Goal: Transaction & Acquisition: Download file/media

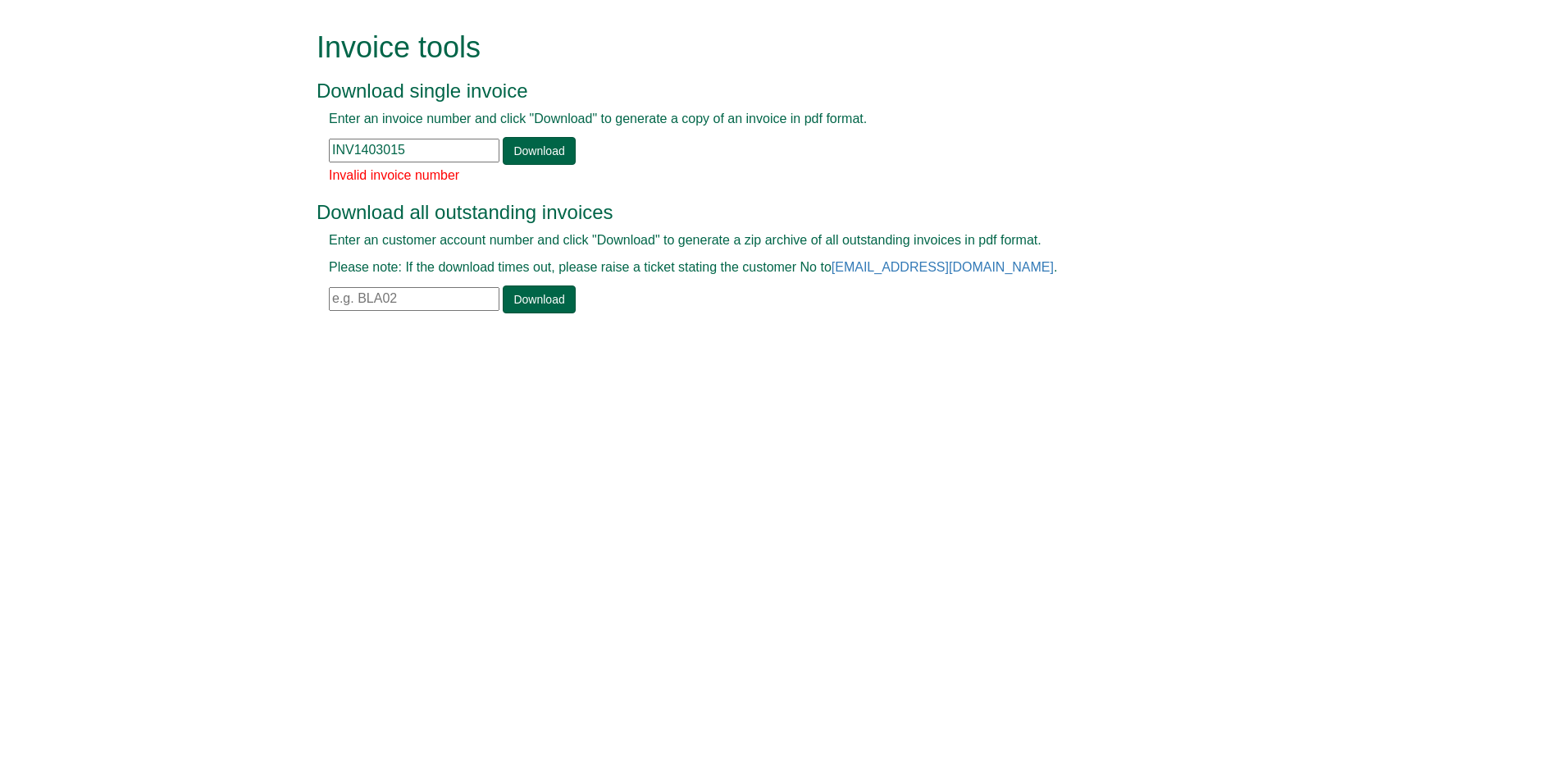
drag, startPoint x: 424, startPoint y: 145, endPoint x: 204, endPoint y: 182, distance: 223.1
click at [204, 182] on form "Invoice tools Download single invoice Enter an invoice number and click "Downlo…" at bounding box center [784, 174] width 1568 height 348
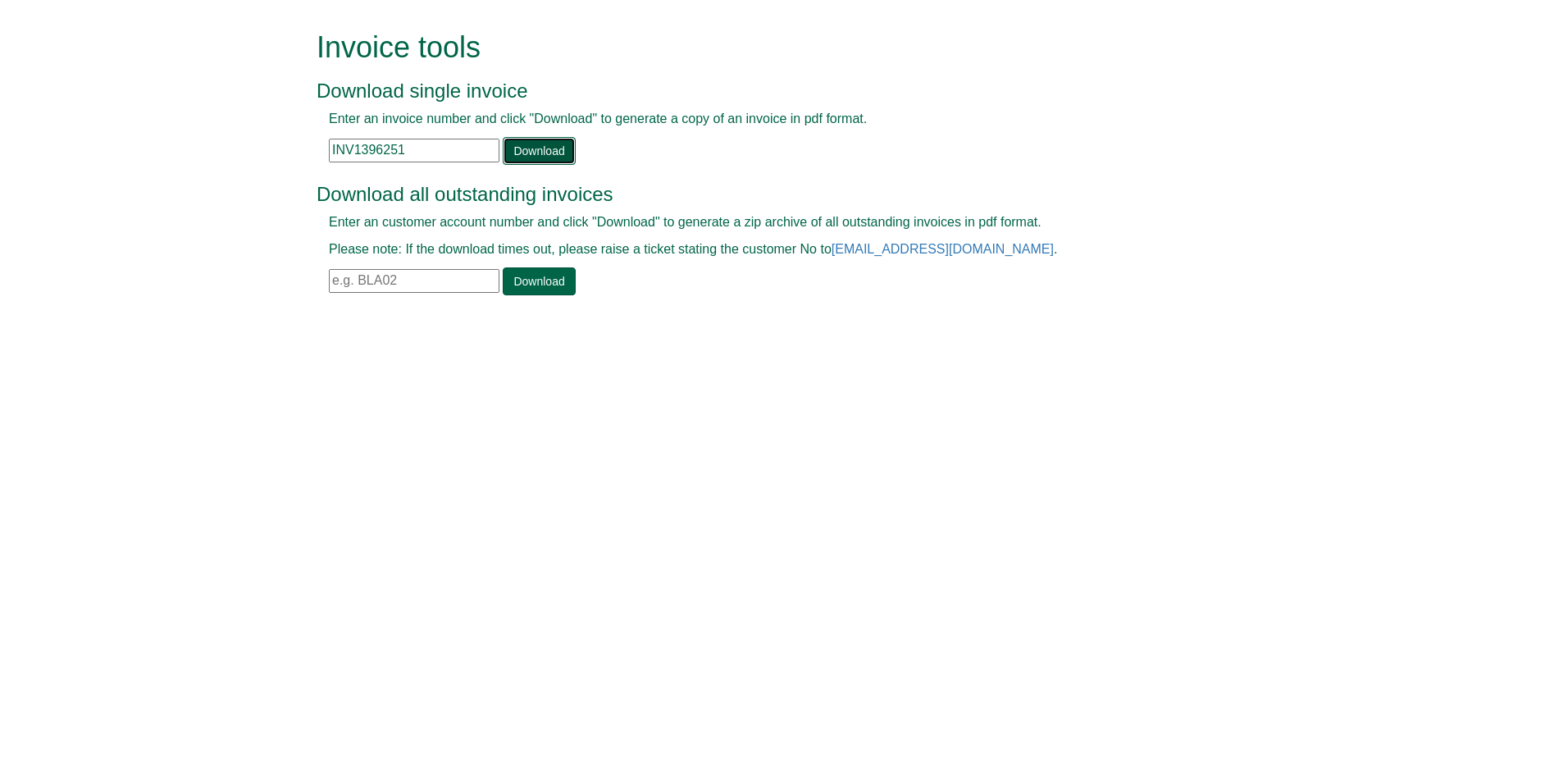
click at [555, 157] on link "Download" at bounding box center [539, 151] width 72 height 28
drag, startPoint x: 408, startPoint y: 153, endPoint x: 199, endPoint y: 173, distance: 210.0
click at [199, 173] on form "Invoice tools Download single invoice Enter an invoice number and click "Downlo…" at bounding box center [784, 165] width 1568 height 329
paste input "WYP02"
type input "WYP02"
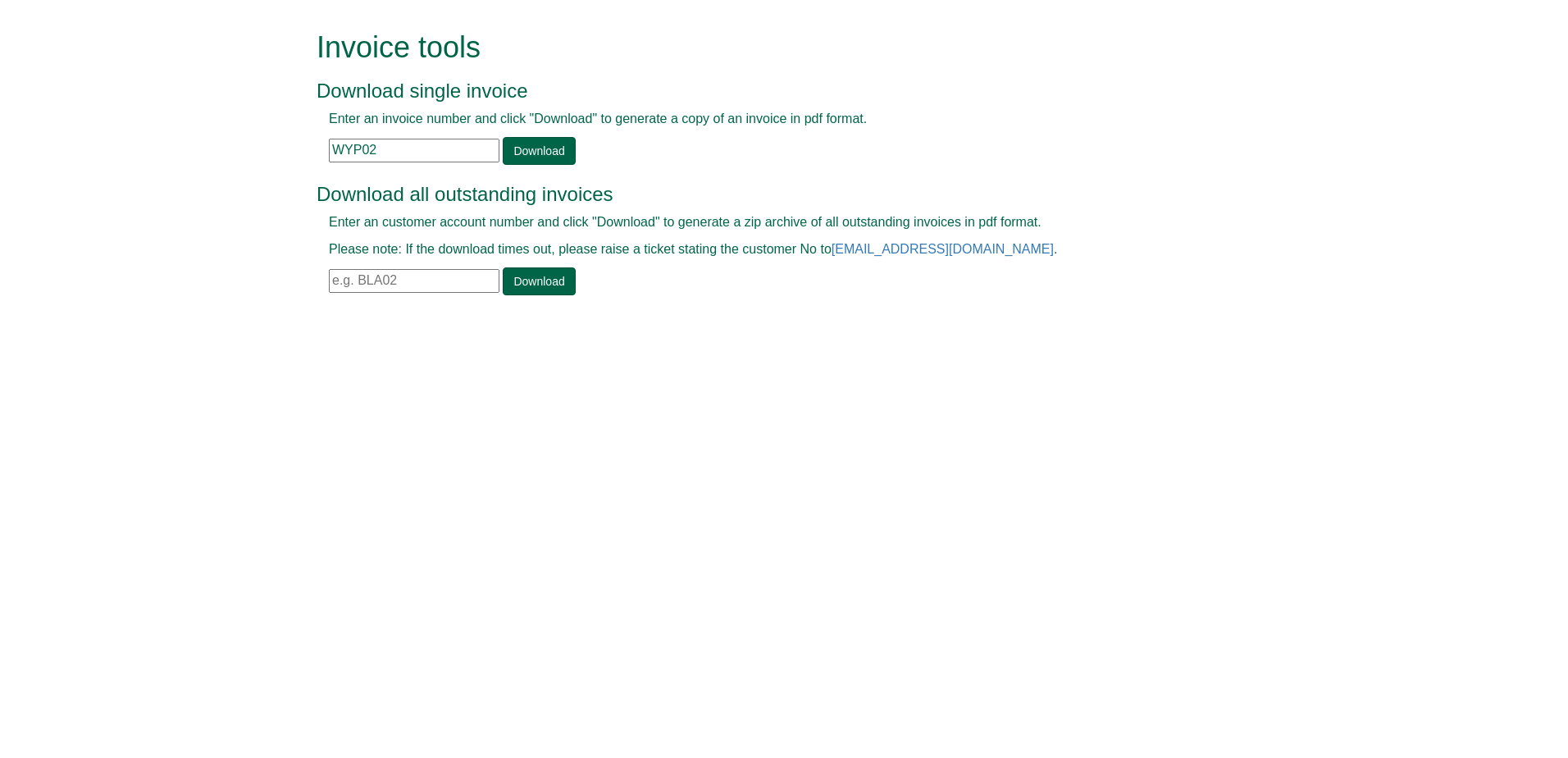
drag, startPoint x: 388, startPoint y: 149, endPoint x: 205, endPoint y: 160, distance: 183.3
click at [205, 160] on form "Invoice tools Download single invoice Enter an invoice number and click "Downlo…" at bounding box center [784, 165] width 1568 height 329
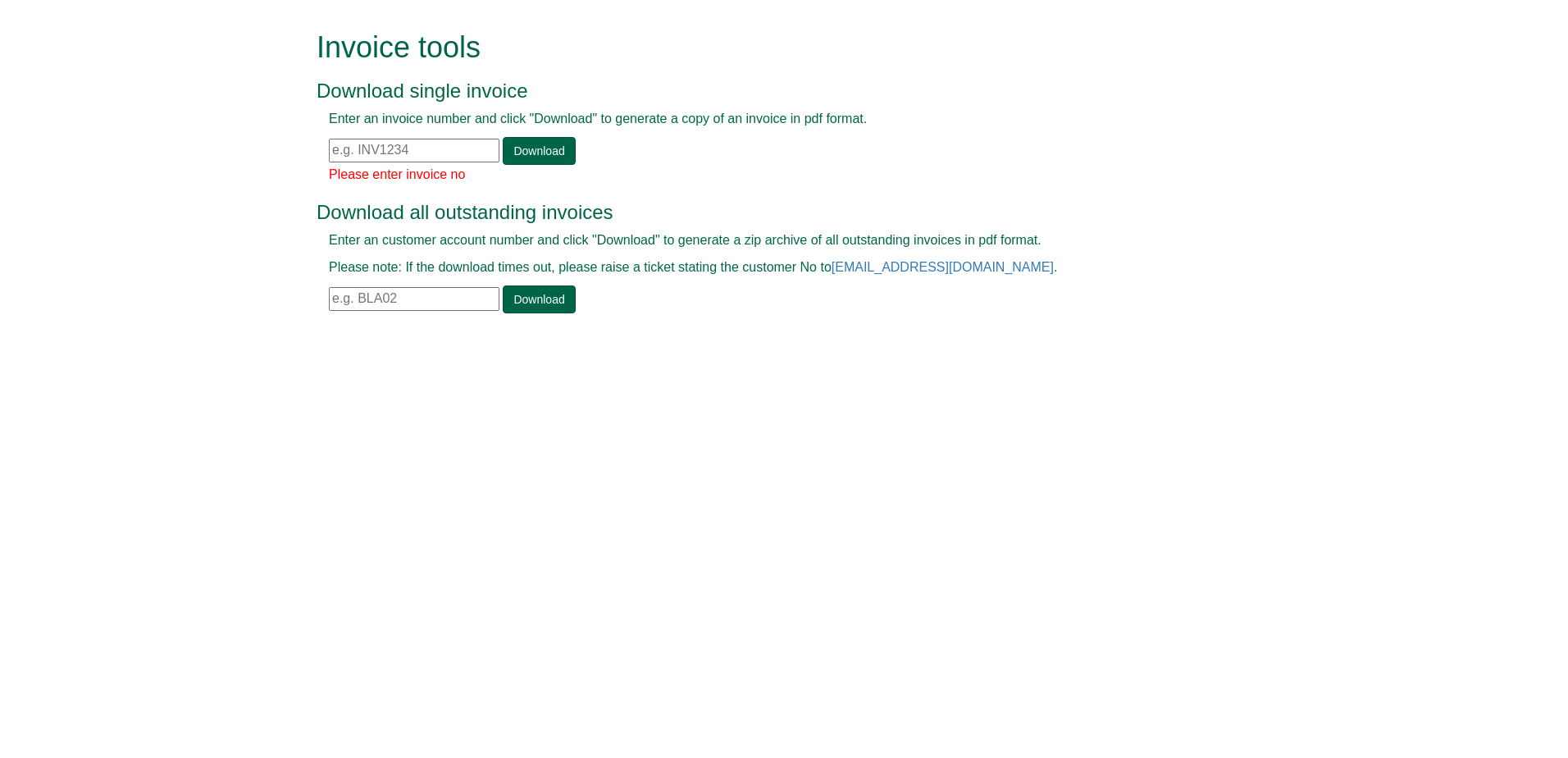
click at [474, 305] on input "text" at bounding box center [414, 299] width 171 height 24
paste input "WYP02"
type input "WYP02"
drag, startPoint x: 412, startPoint y: 154, endPoint x: 421, endPoint y: 156, distance: 9.2
click at [412, 154] on input "text" at bounding box center [414, 151] width 171 height 24
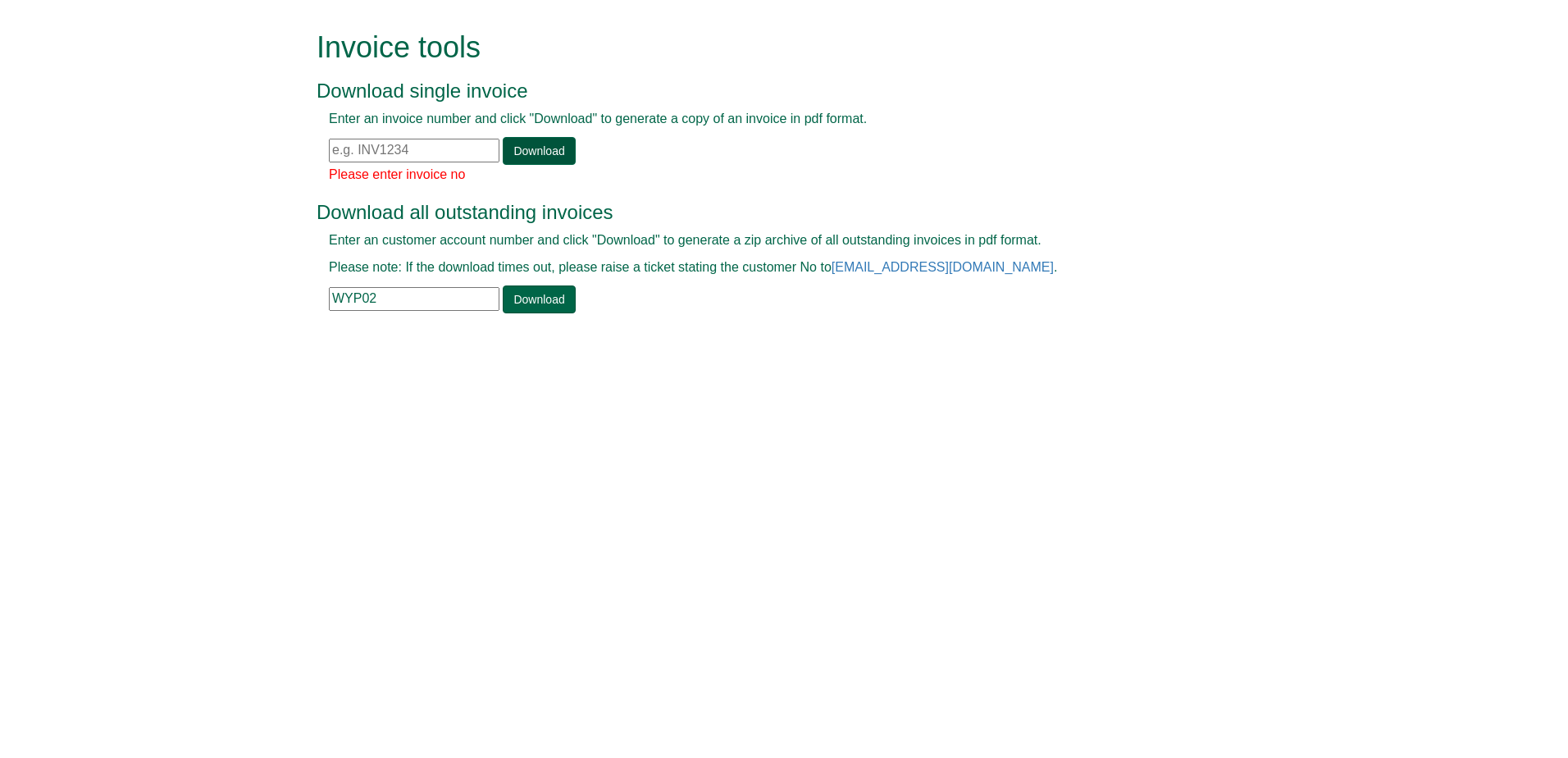
paste input "INV1361714"
type input "INV1361714"
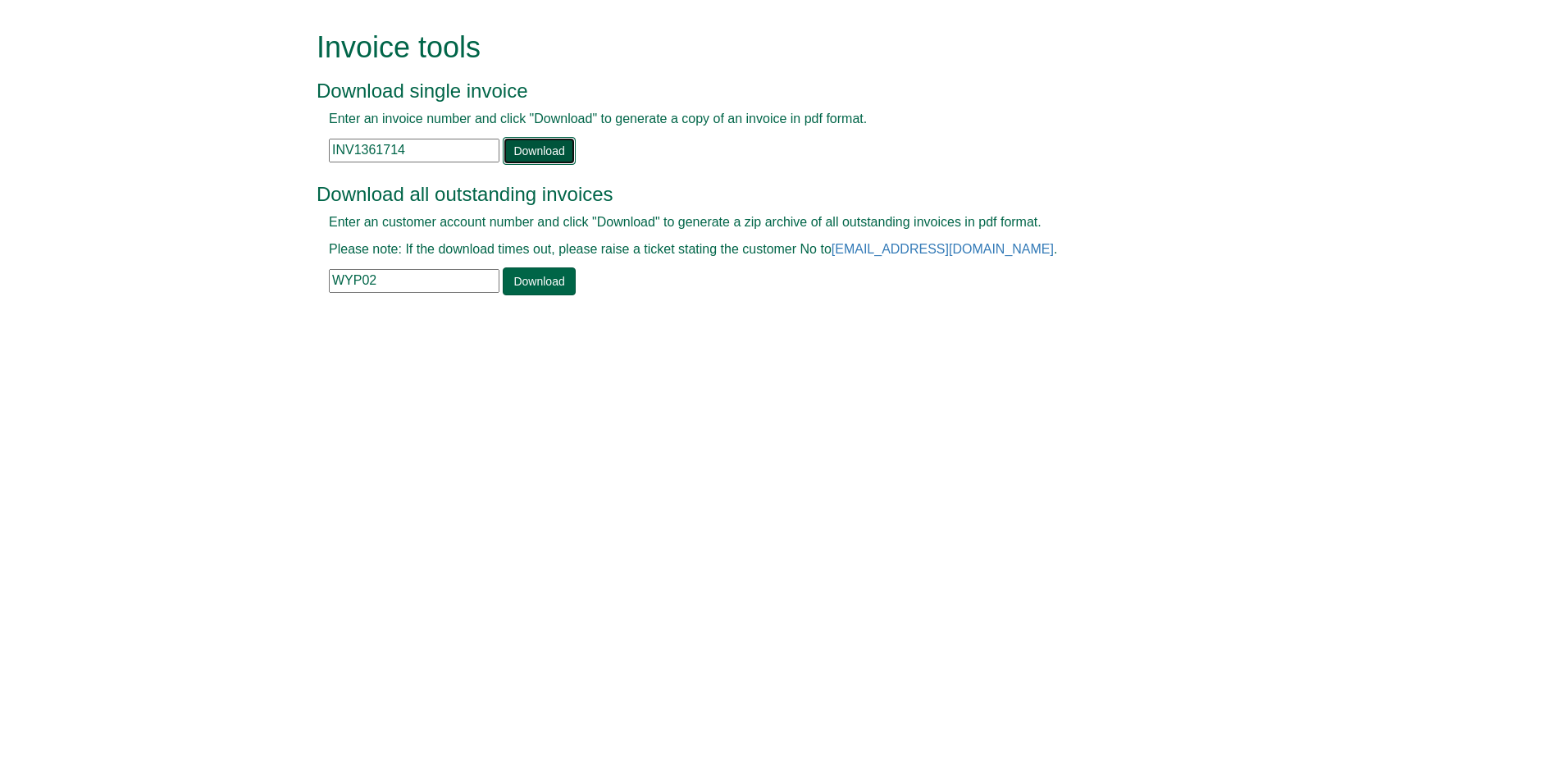
click at [535, 147] on link "Download" at bounding box center [539, 151] width 72 height 28
